Goal: Find specific page/section: Find specific page/section

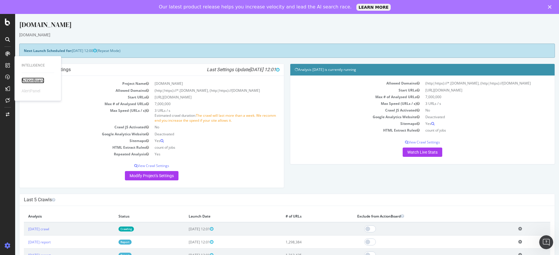
click at [30, 79] on div "ActionBoard" at bounding box center [33, 81] width 23 height 6
